Goal: Information Seeking & Learning: Learn about a topic

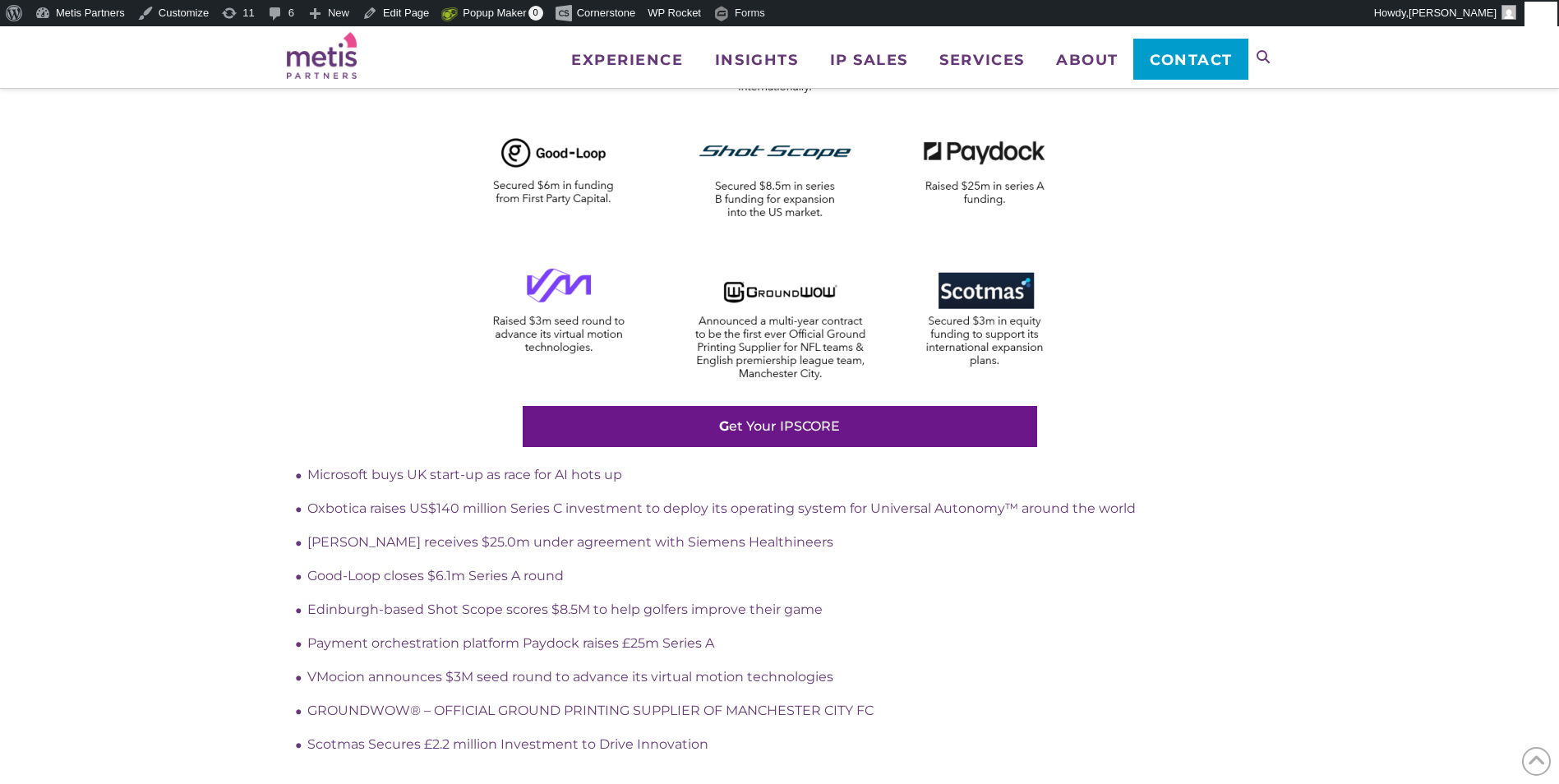
scroll to position [822, 0]
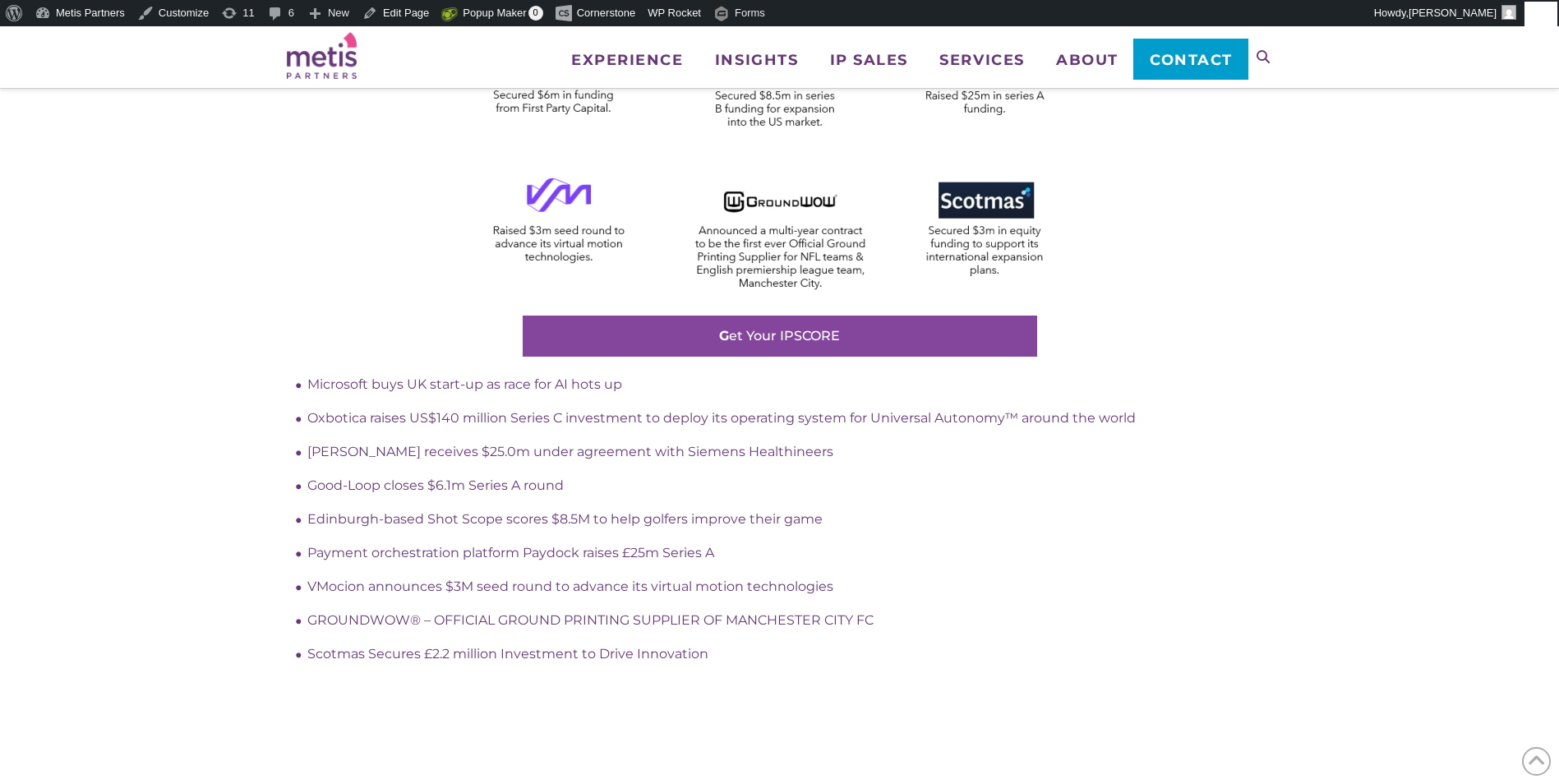
drag, startPoint x: 810, startPoint y: 333, endPoint x: 674, endPoint y: 326, distance: 136.2
click at [674, 326] on link "G et Your IPSCORE" at bounding box center [780, 336] width 514 height 41
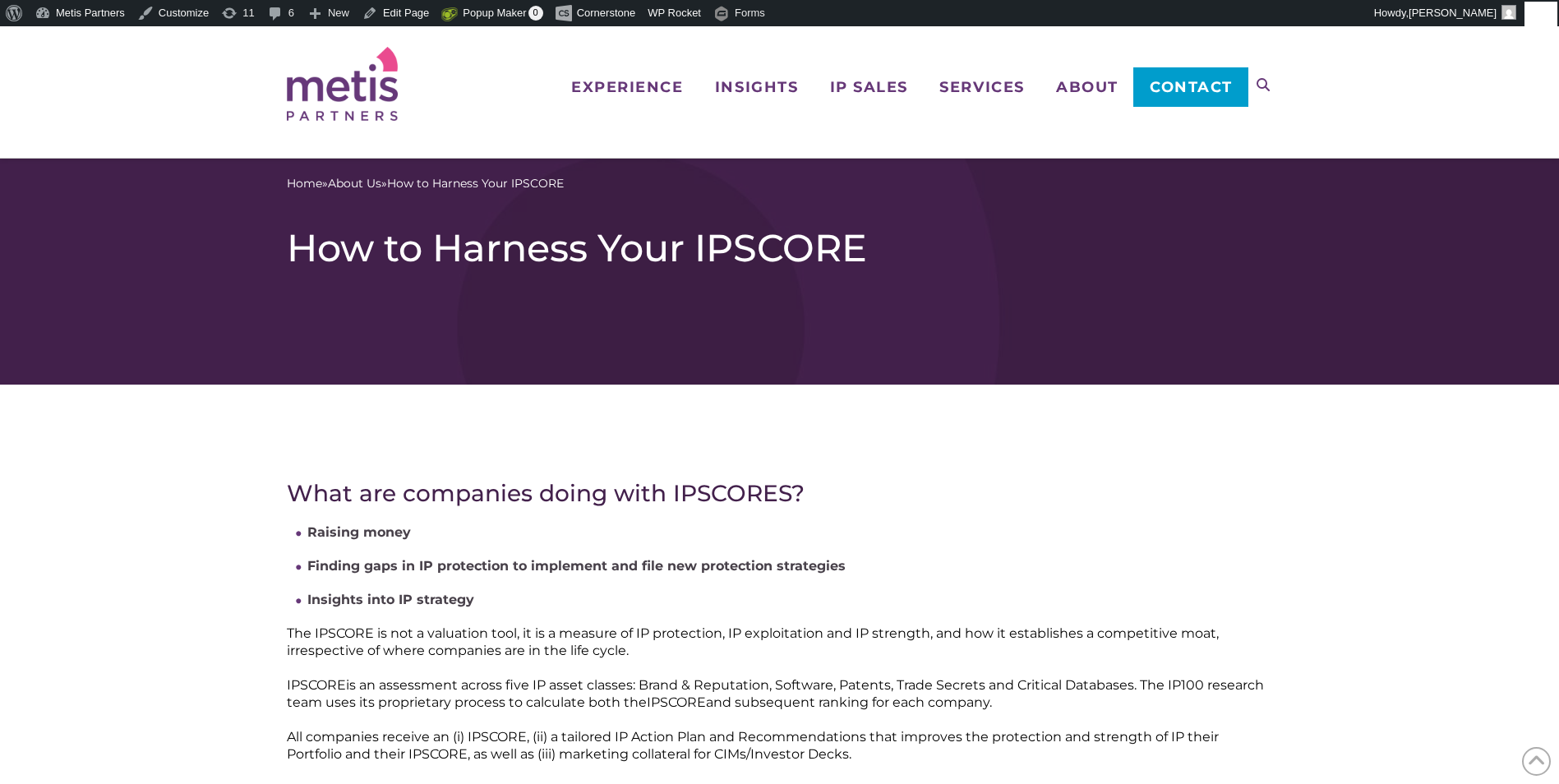
scroll to position [836, 0]
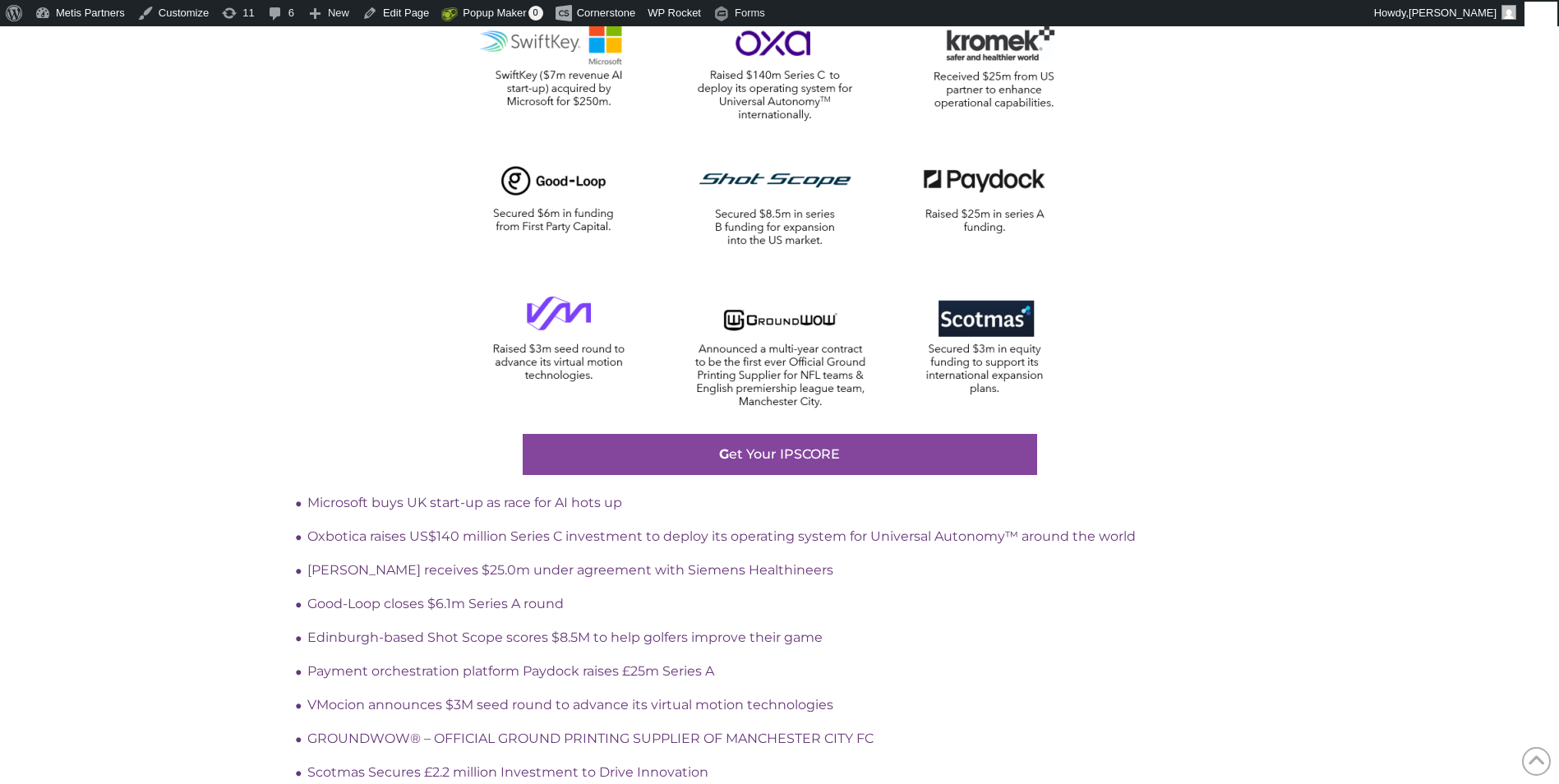
click at [761, 465] on link "G et Your IPSCORE" at bounding box center [780, 453] width 514 height 41
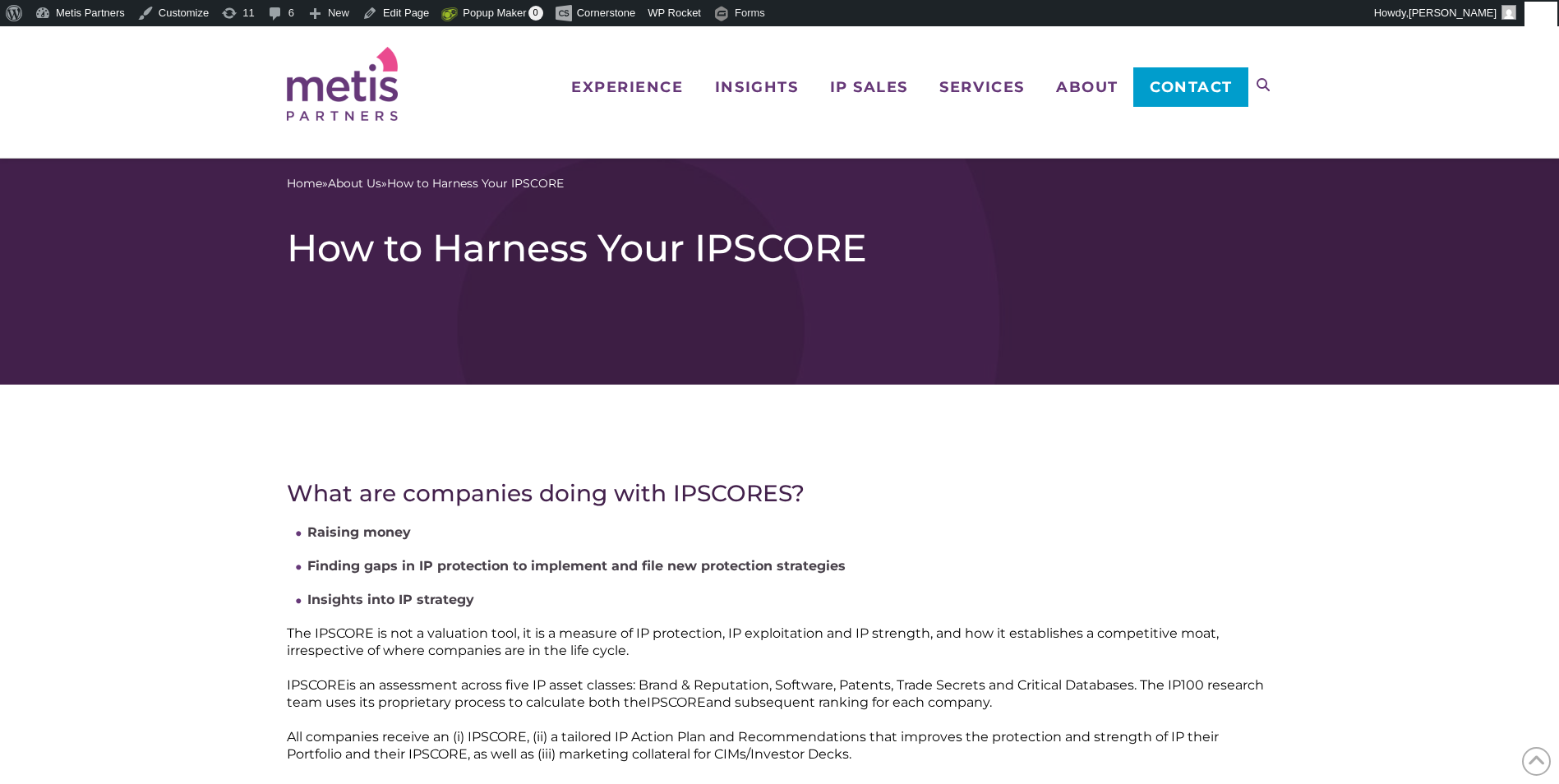
scroll to position [836, 0]
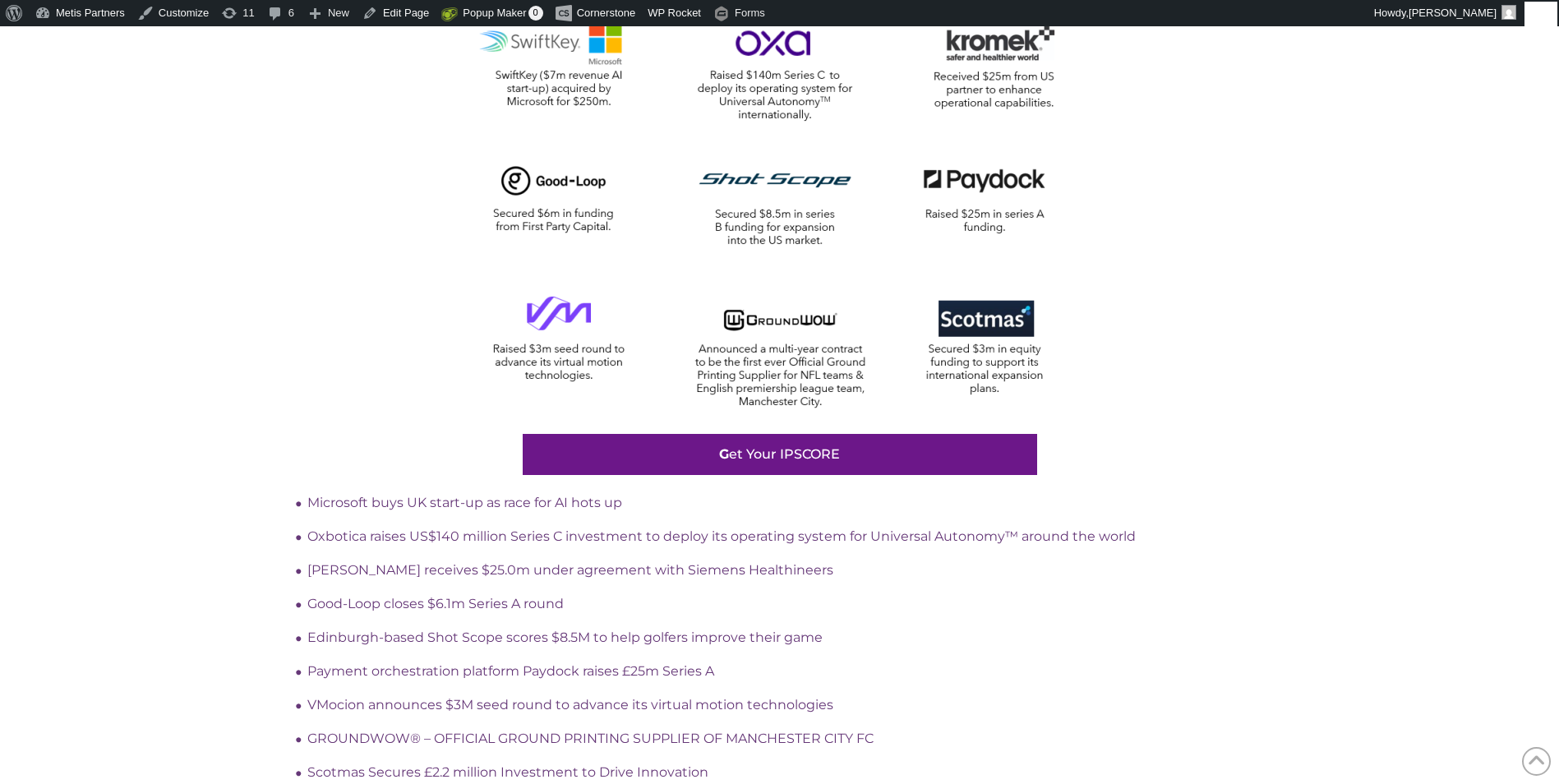
drag, startPoint x: 764, startPoint y: 460, endPoint x: 743, endPoint y: 507, distance: 51.5
click at [743, 507] on li "Microsoft buys UK start-up as race for AI hots up" at bounding box center [789, 502] width 966 height 17
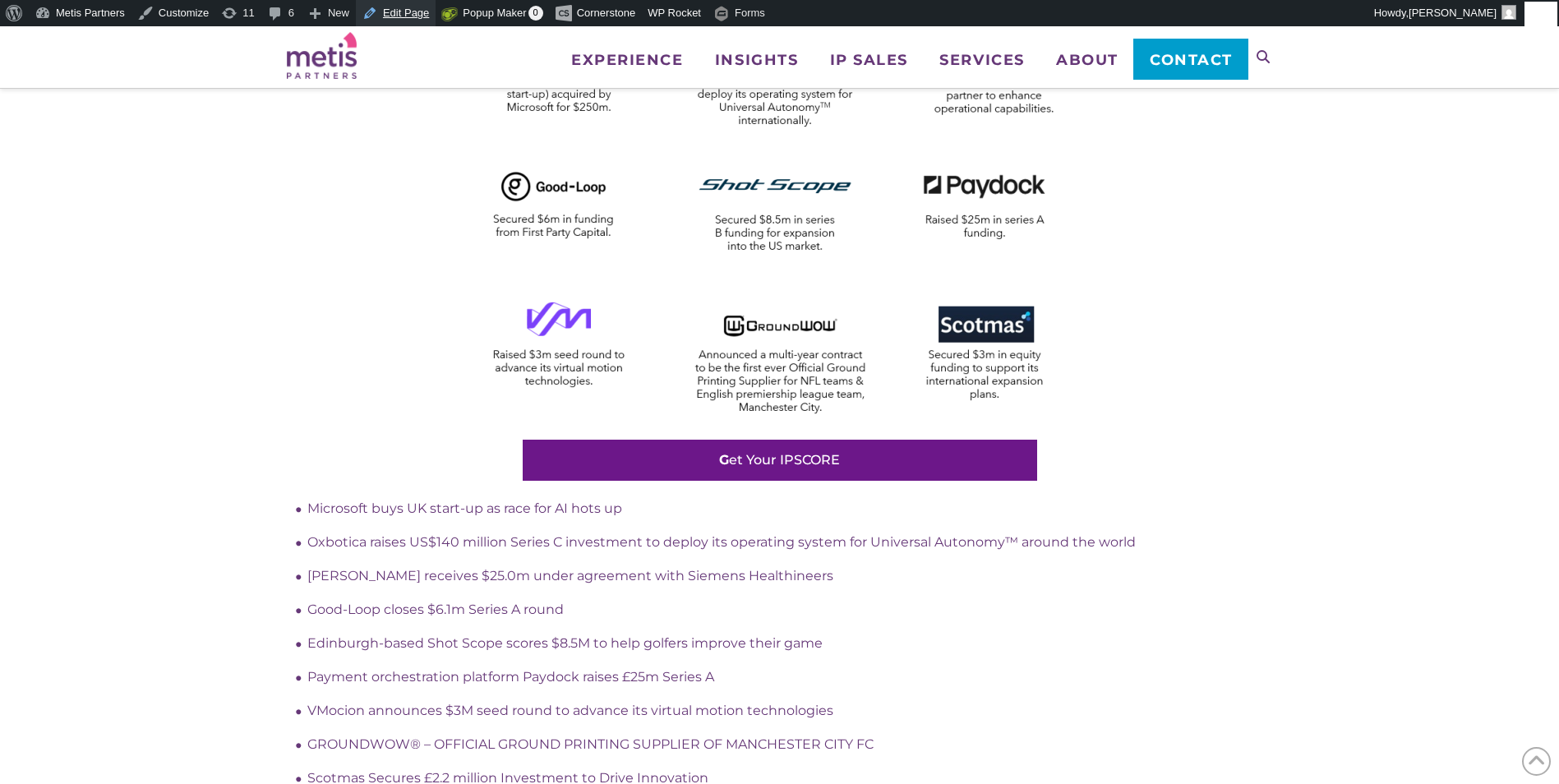
scroll to position [671, 0]
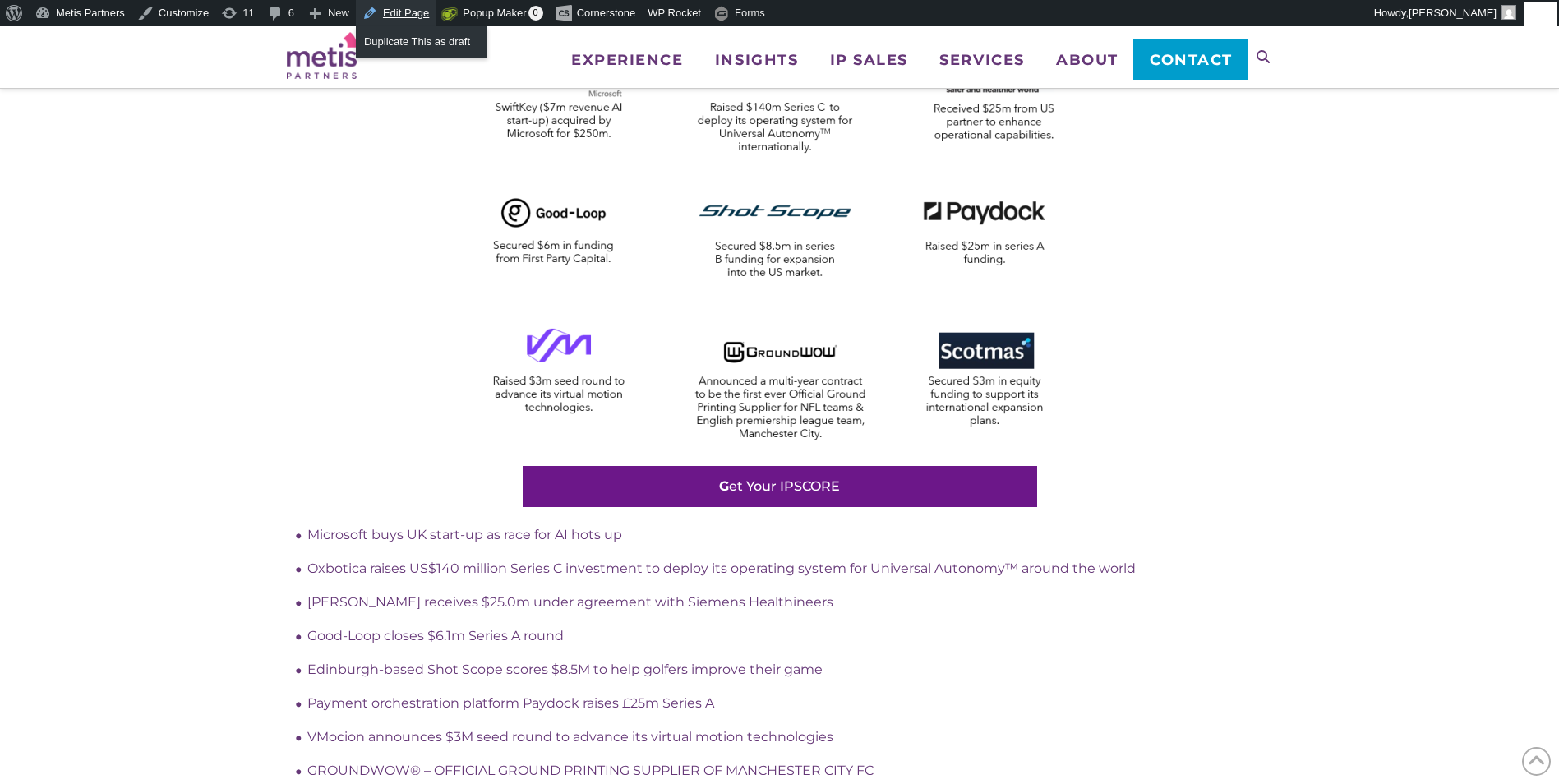
click at [403, 9] on link "Edit Page" at bounding box center [396, 13] width 80 height 26
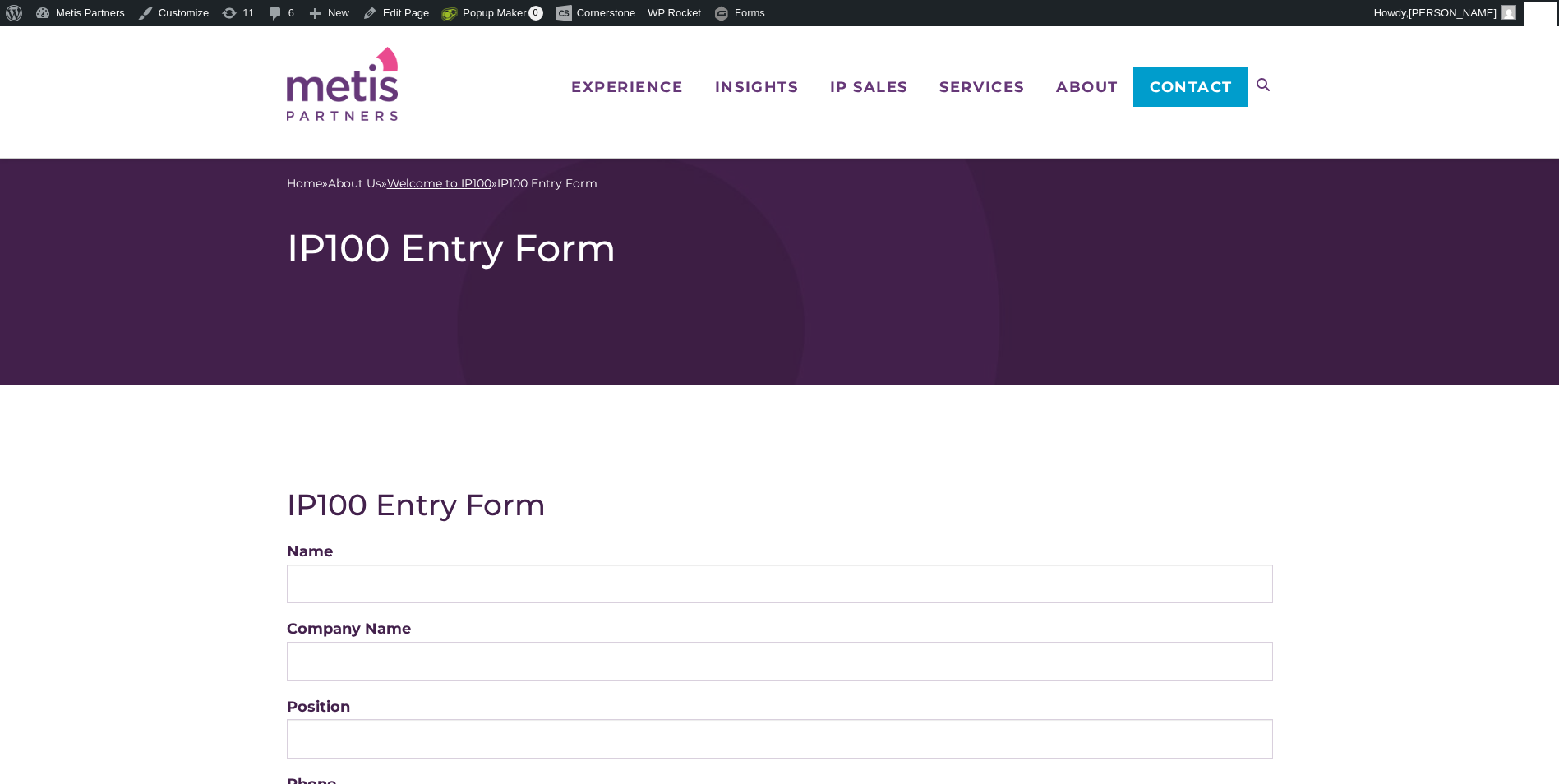
click at [489, 184] on link "Welcome to IP100" at bounding box center [439, 183] width 105 height 17
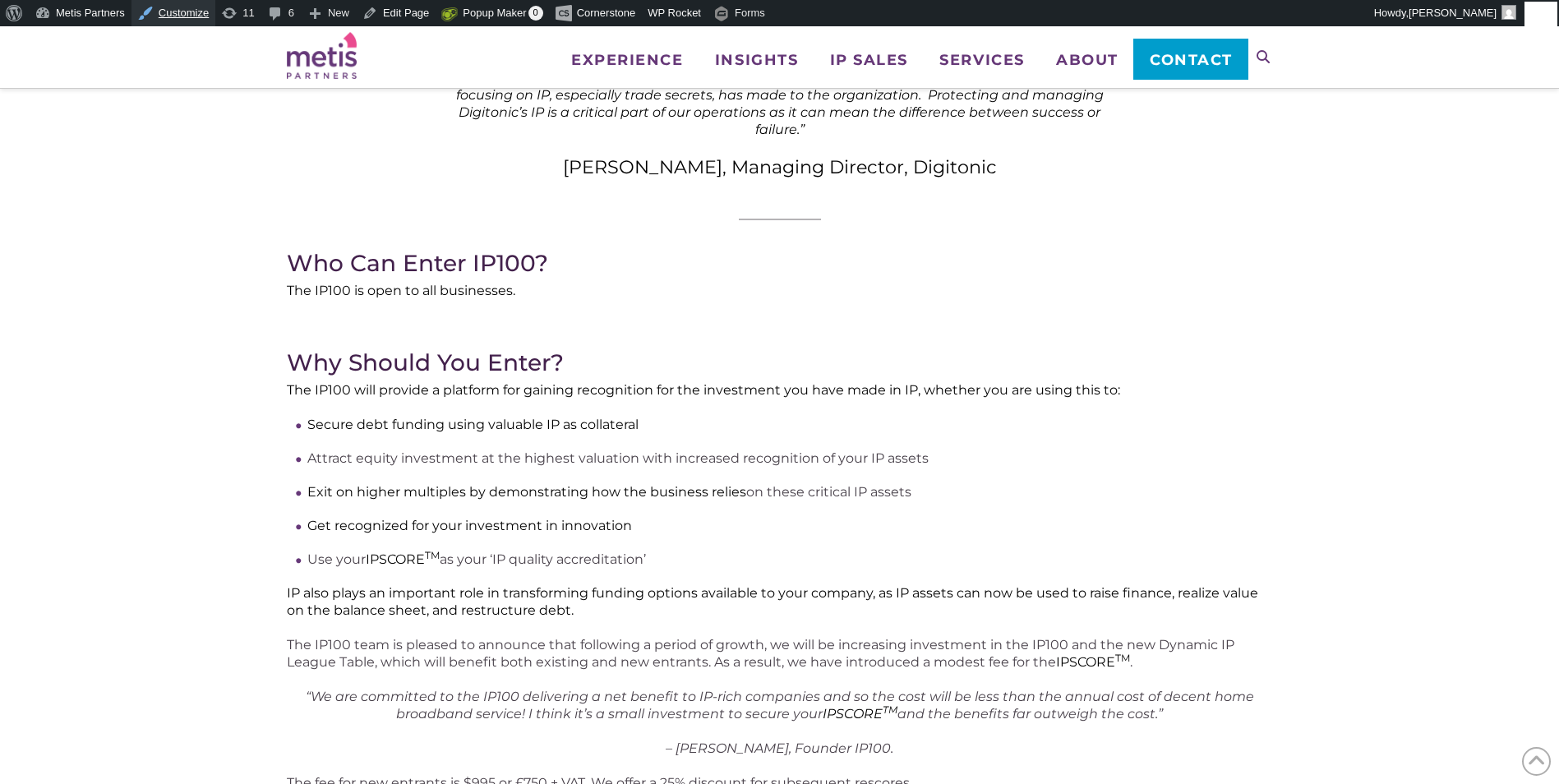
scroll to position [739, 0]
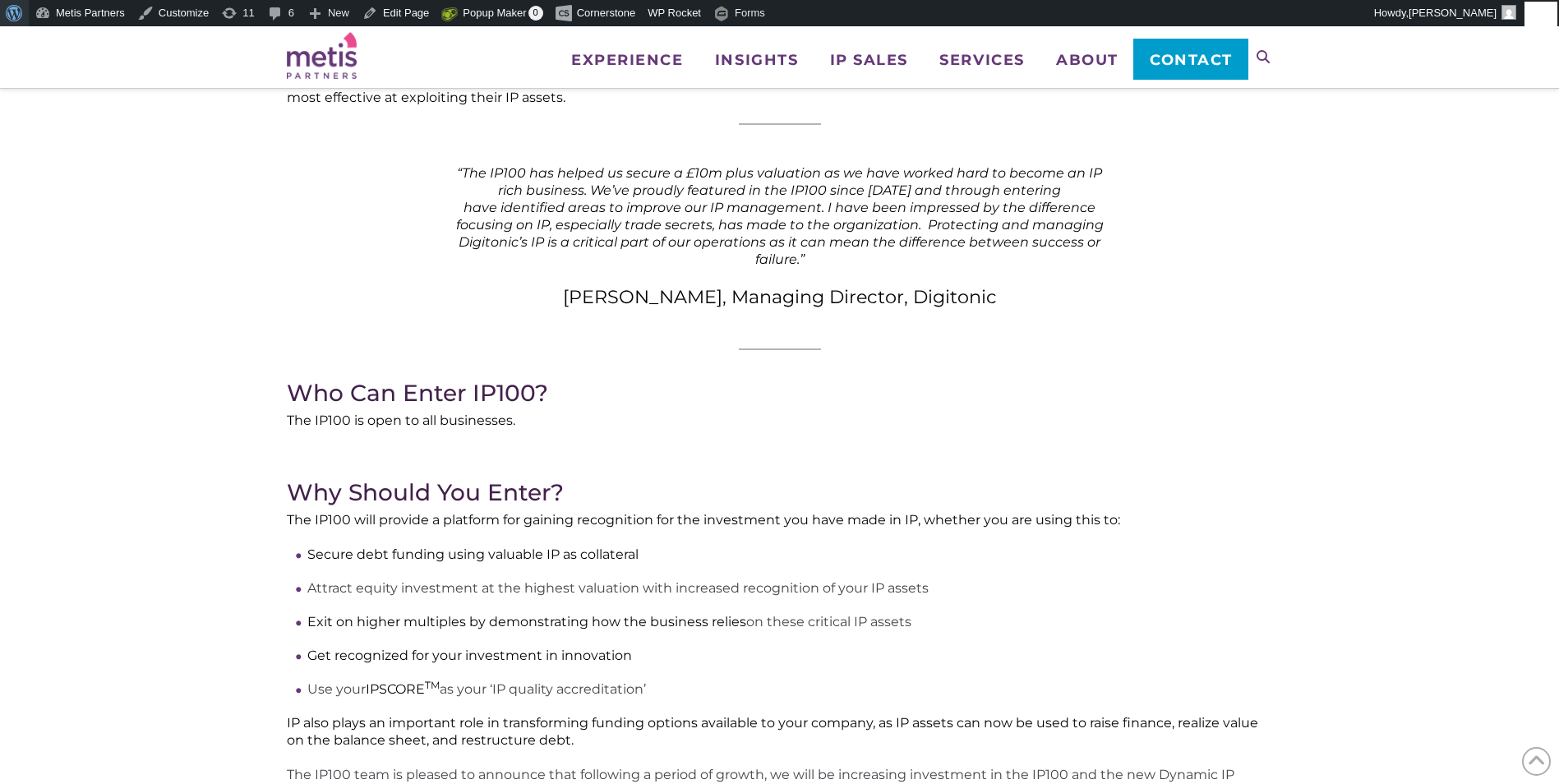
drag, startPoint x: 15, startPoint y: 15, endPoint x: 31, endPoint y: 39, distance: 28.8
click at [15, 15] on span "Toolbar" at bounding box center [12, 11] width 12 height 23
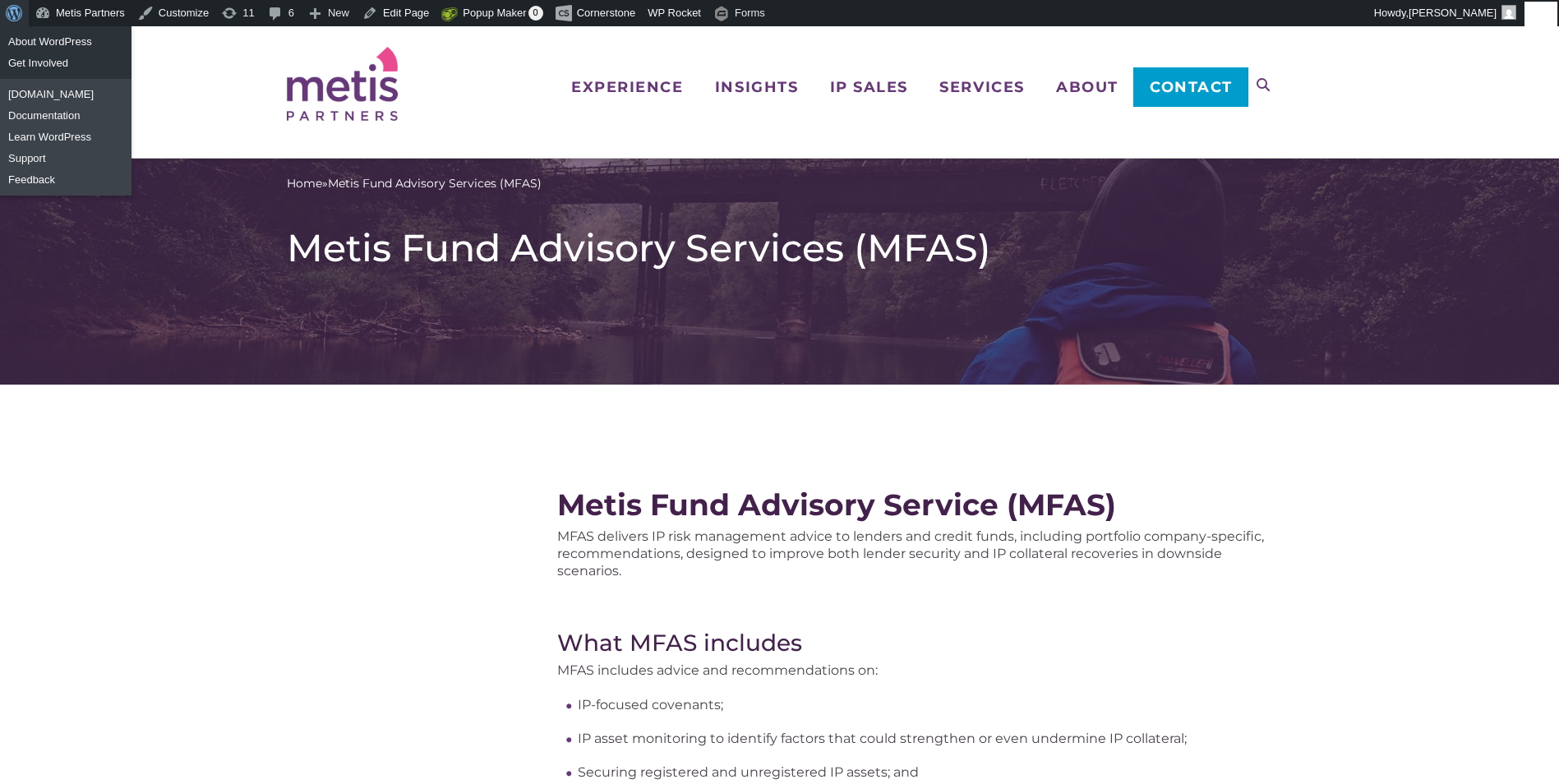
click at [8, 12] on span "Toolbar" at bounding box center [12, 11] width 12 height 23
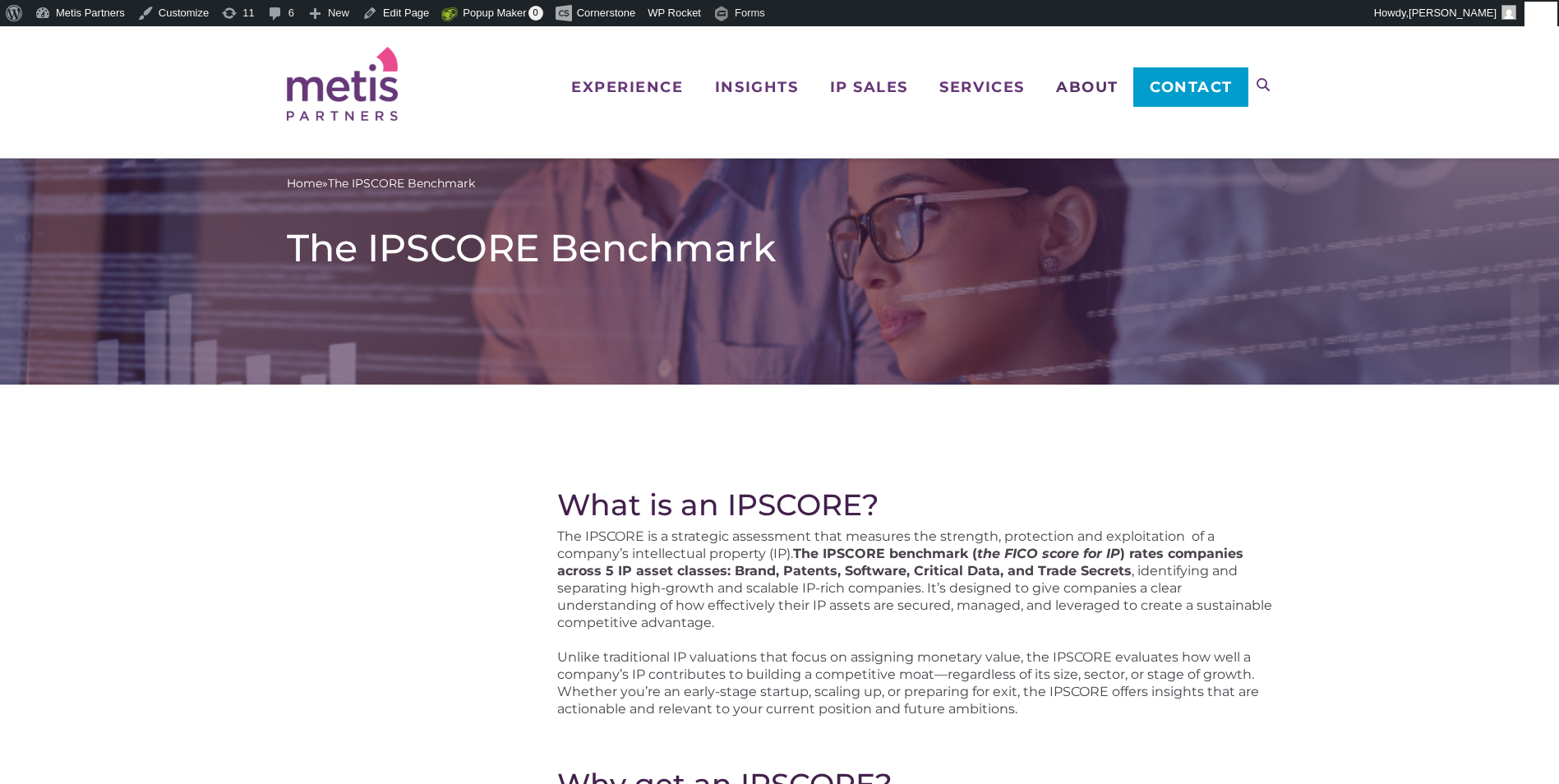
click at [1086, 83] on span "About" at bounding box center [1088, 87] width 63 height 15
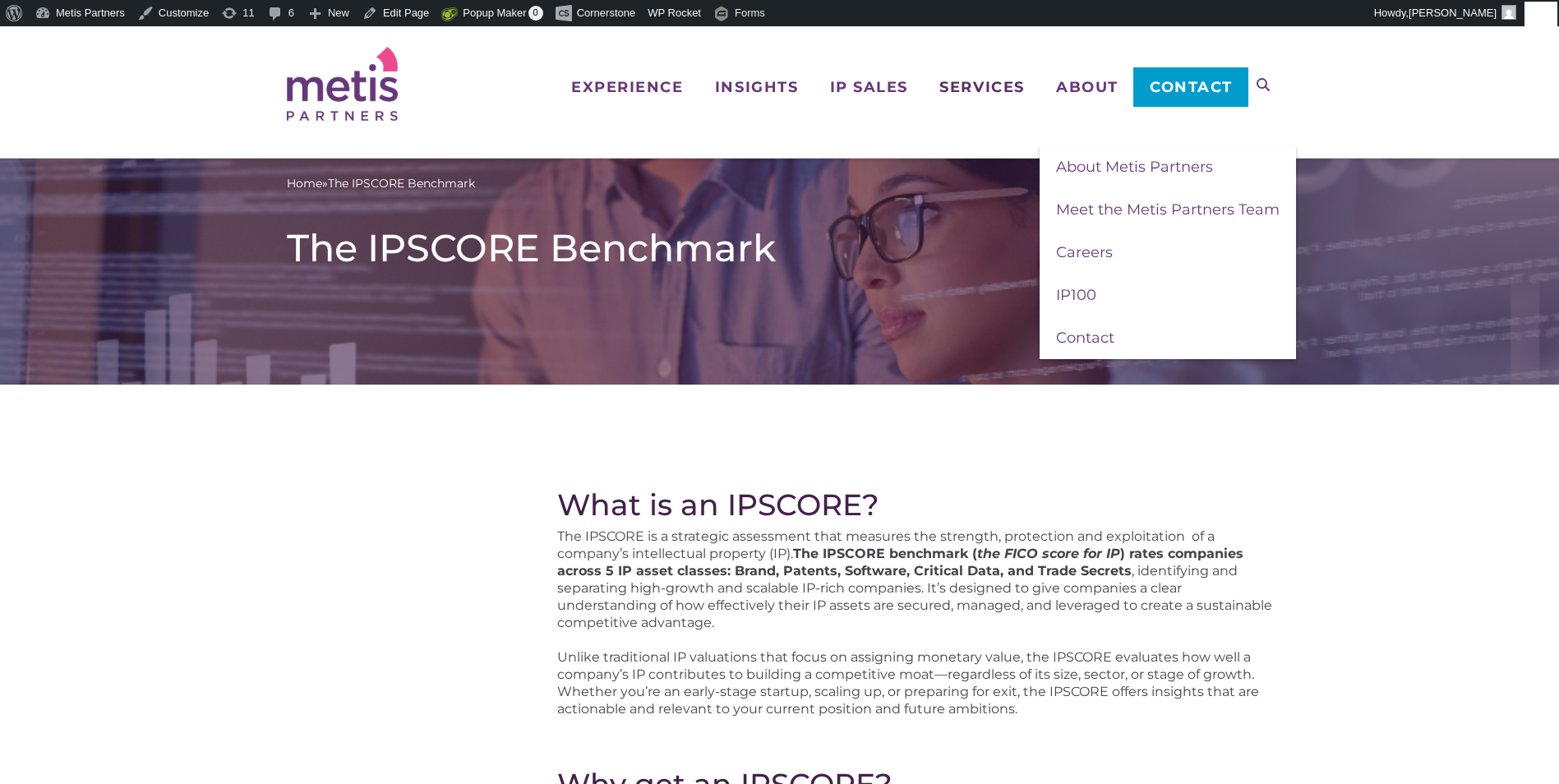
click at [981, 82] on span "Services" at bounding box center [981, 87] width 85 height 15
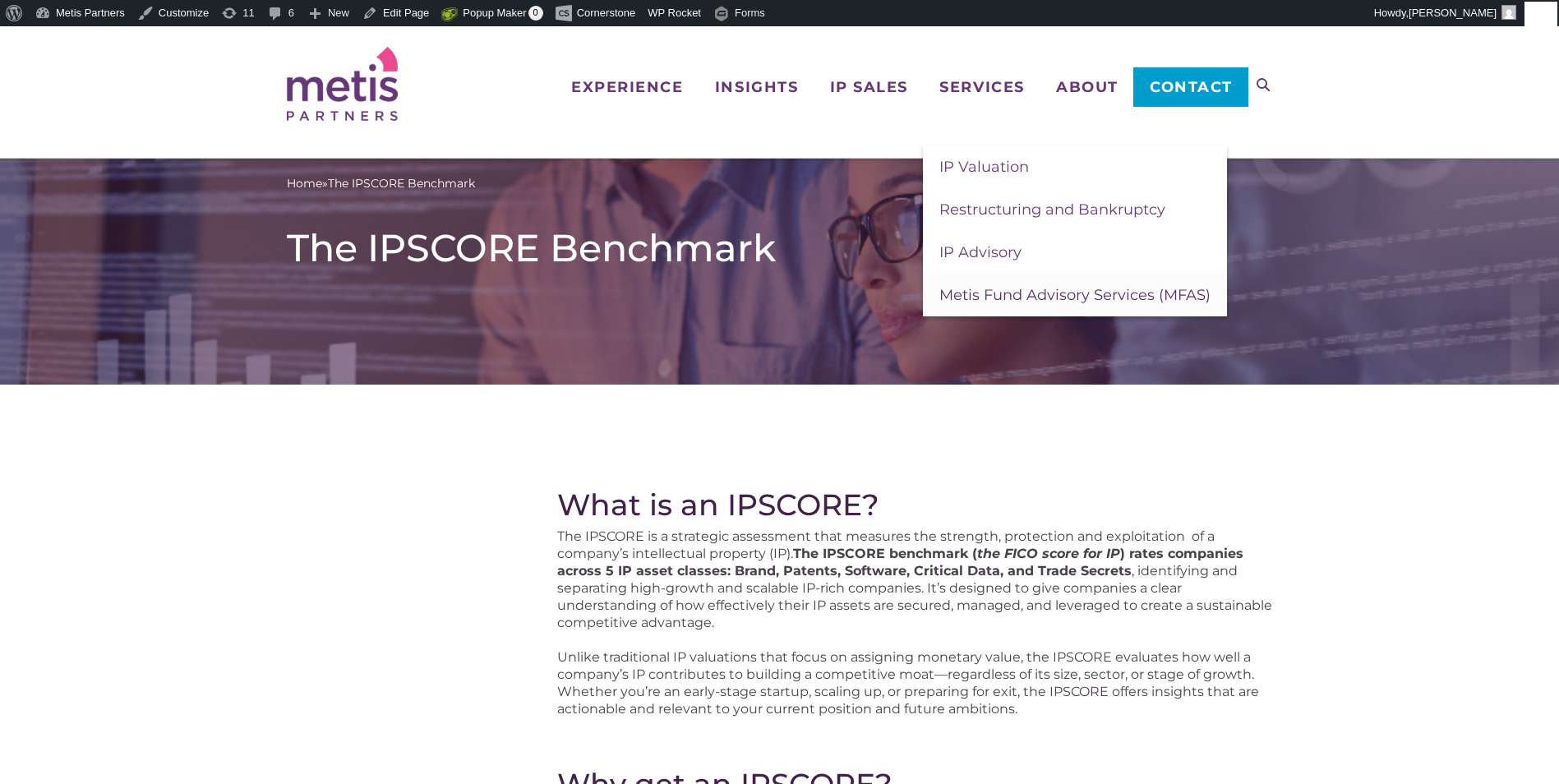
click at [1021, 292] on span "Metis Fund Advisory Services (MFAS)" at bounding box center [1075, 295] width 271 height 18
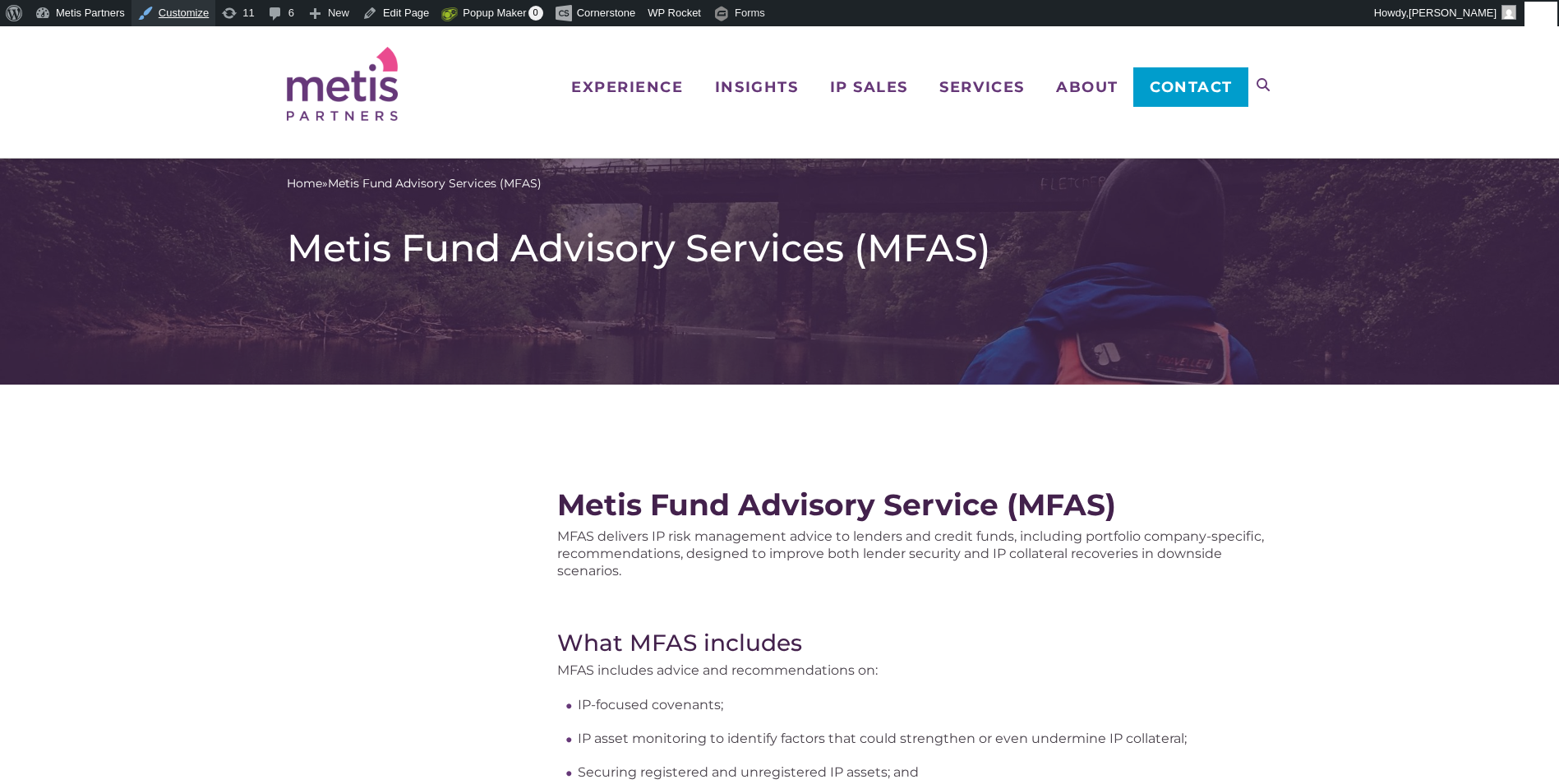
click at [166, 9] on link "Customize" at bounding box center [173, 13] width 84 height 26
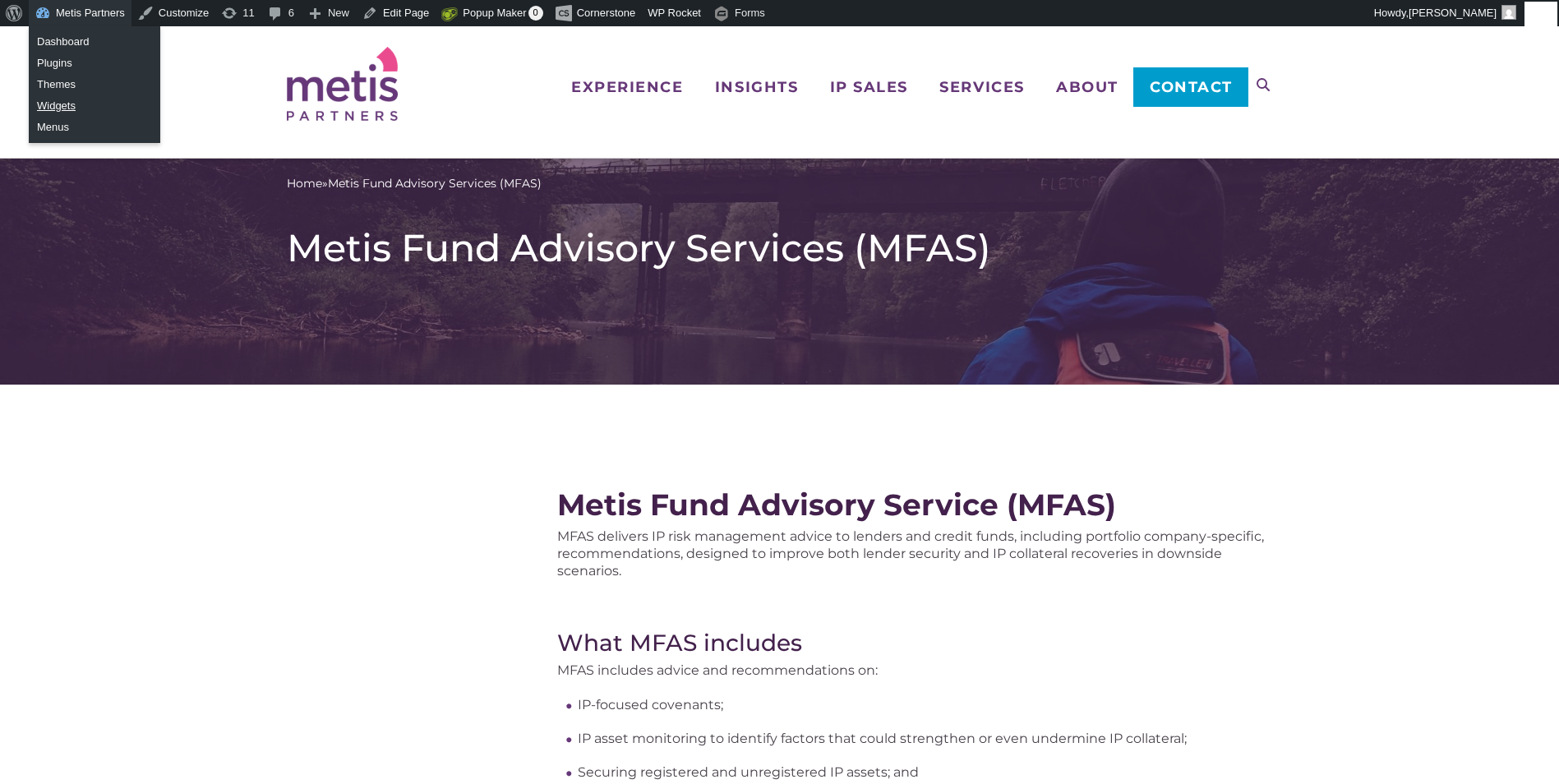
click at [67, 104] on link "Widgets" at bounding box center [95, 106] width 132 height 21
